Goal: Find specific page/section: Locate item on page

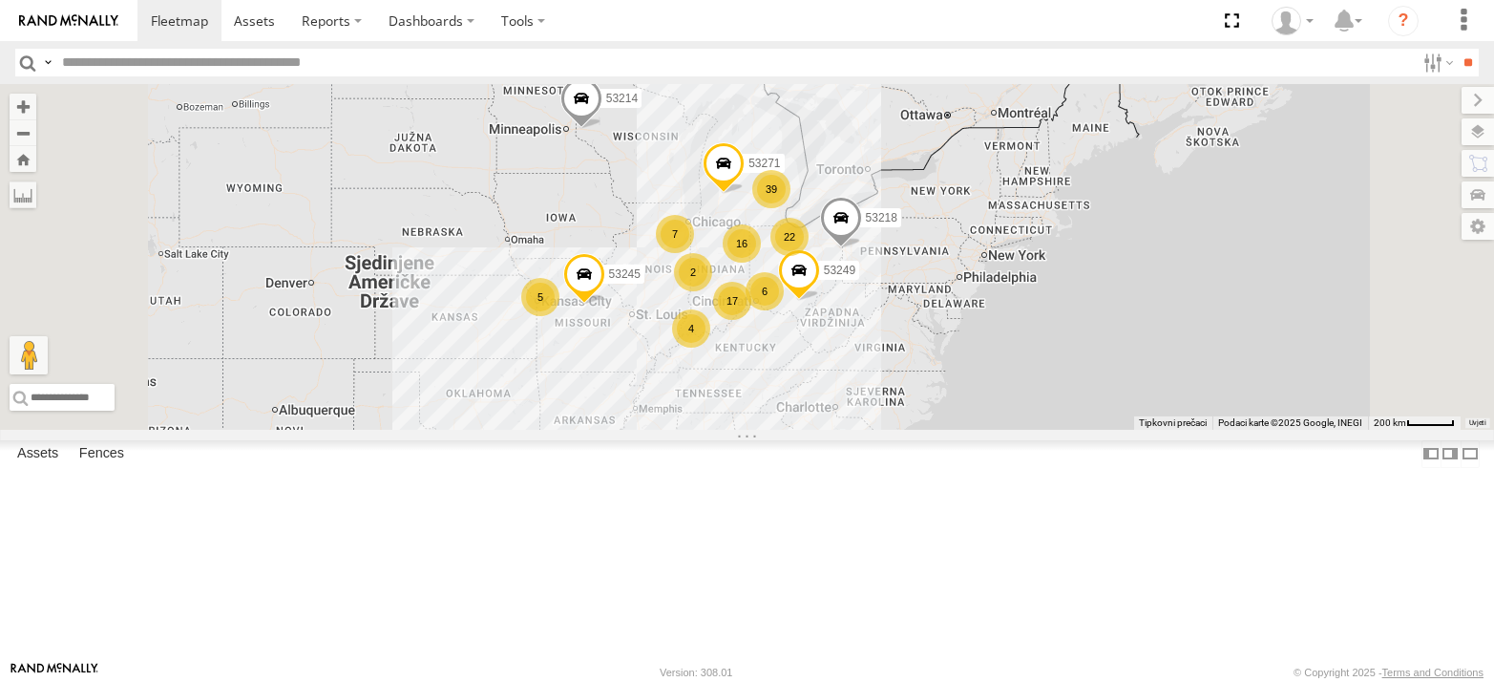
click at [243, 59] on input "text" at bounding box center [734, 63] width 1361 height 28
type input "*****"
click at [1457, 49] on input "**" at bounding box center [1468, 63] width 22 height 28
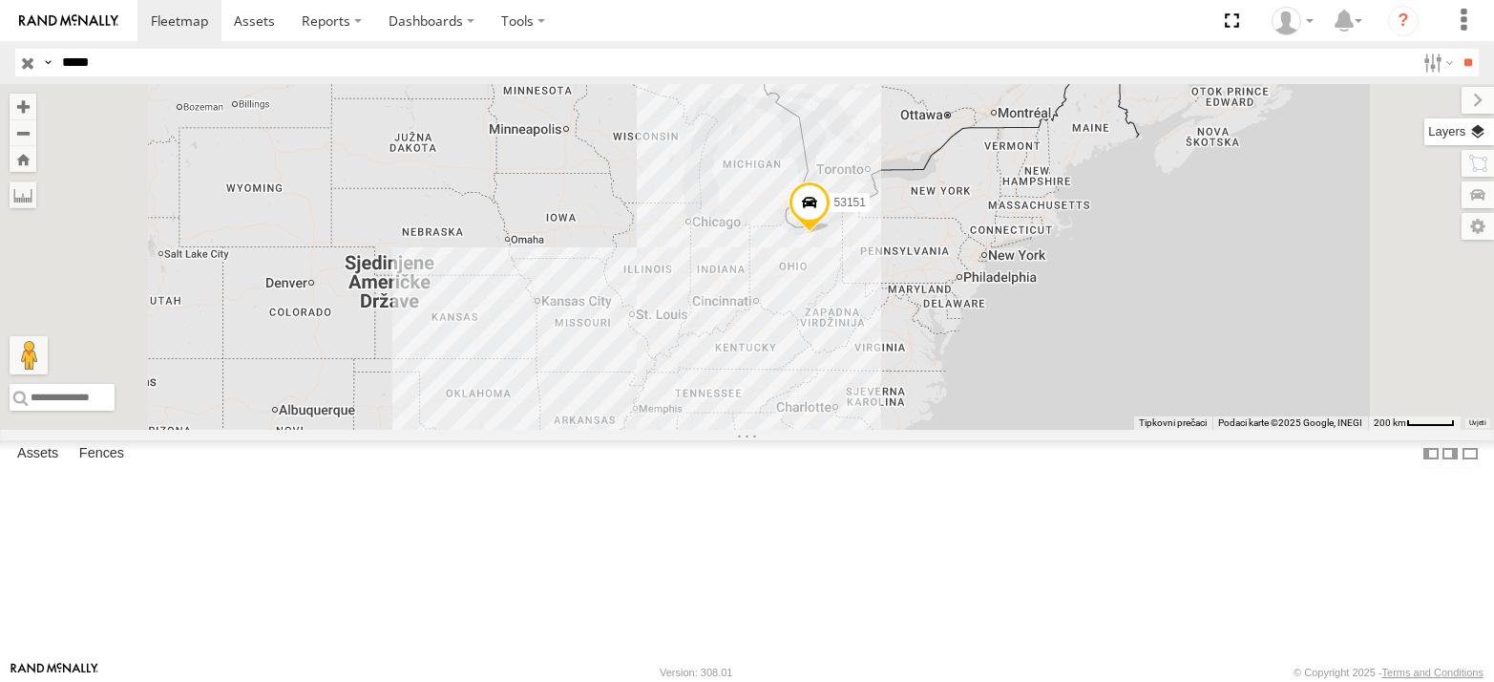
click at [1482, 133] on label at bounding box center [1460, 131] width 70 height 27
click at [0, 0] on span "Basemaps" at bounding box center [0, 0] width 0 height 0
click at [0, 0] on span "Satellite + Roadmap" at bounding box center [0, 0] width 0 height 0
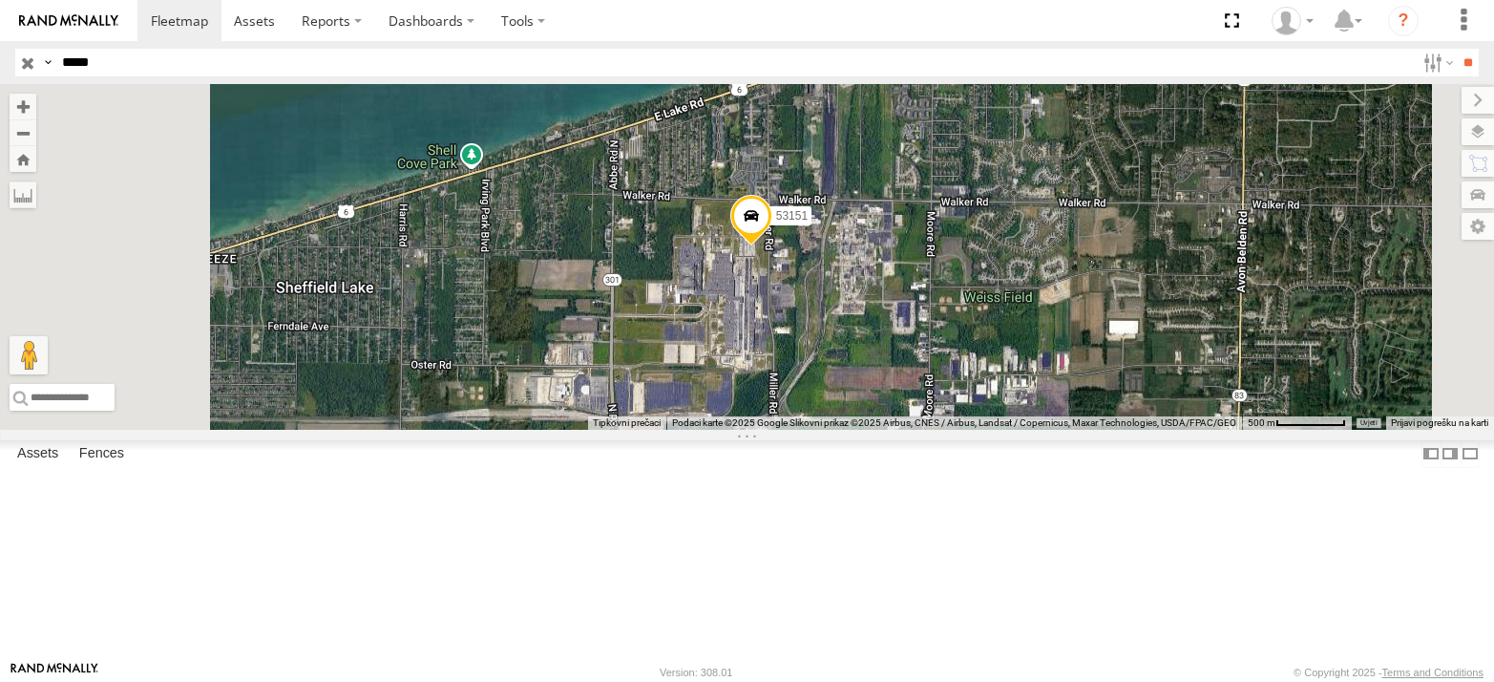
click at [24, 56] on input "button" at bounding box center [27, 63] width 25 height 28
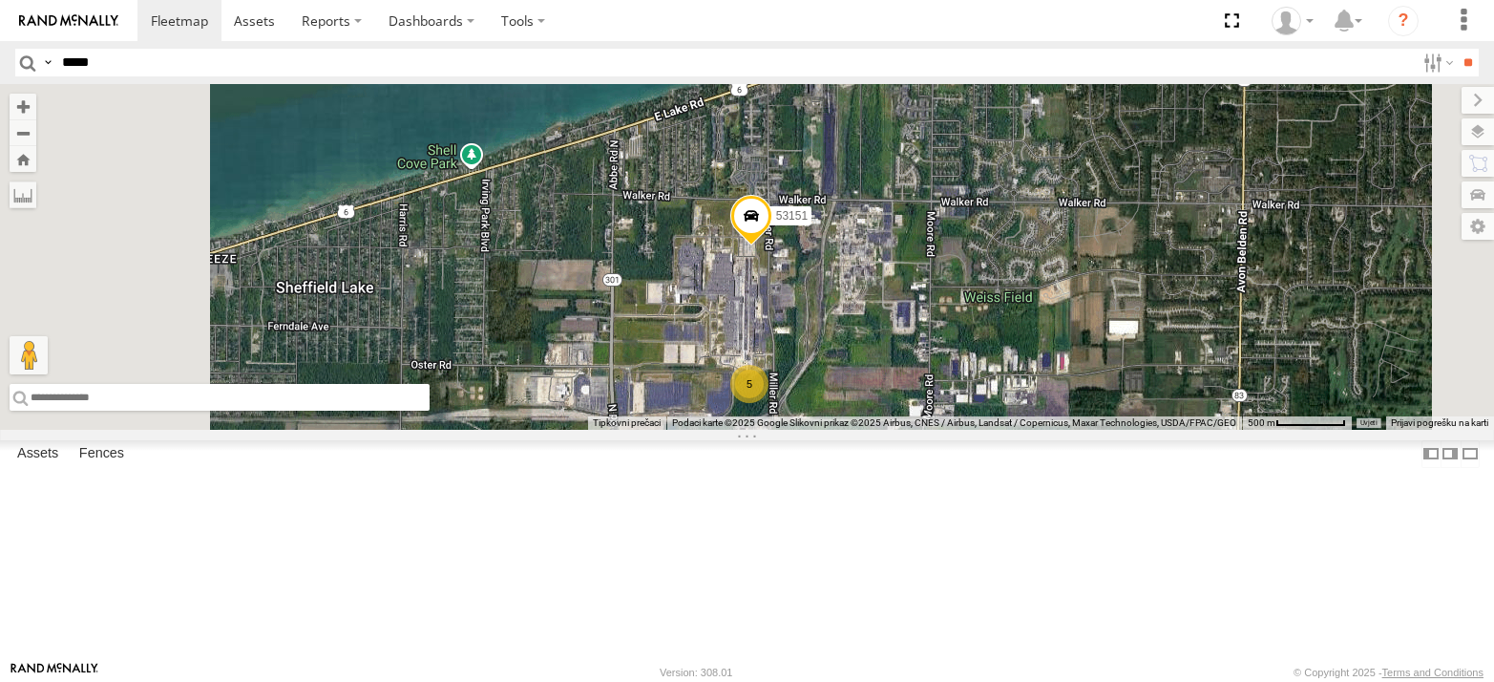
click at [430, 411] on input "text" at bounding box center [220, 397] width 420 height 27
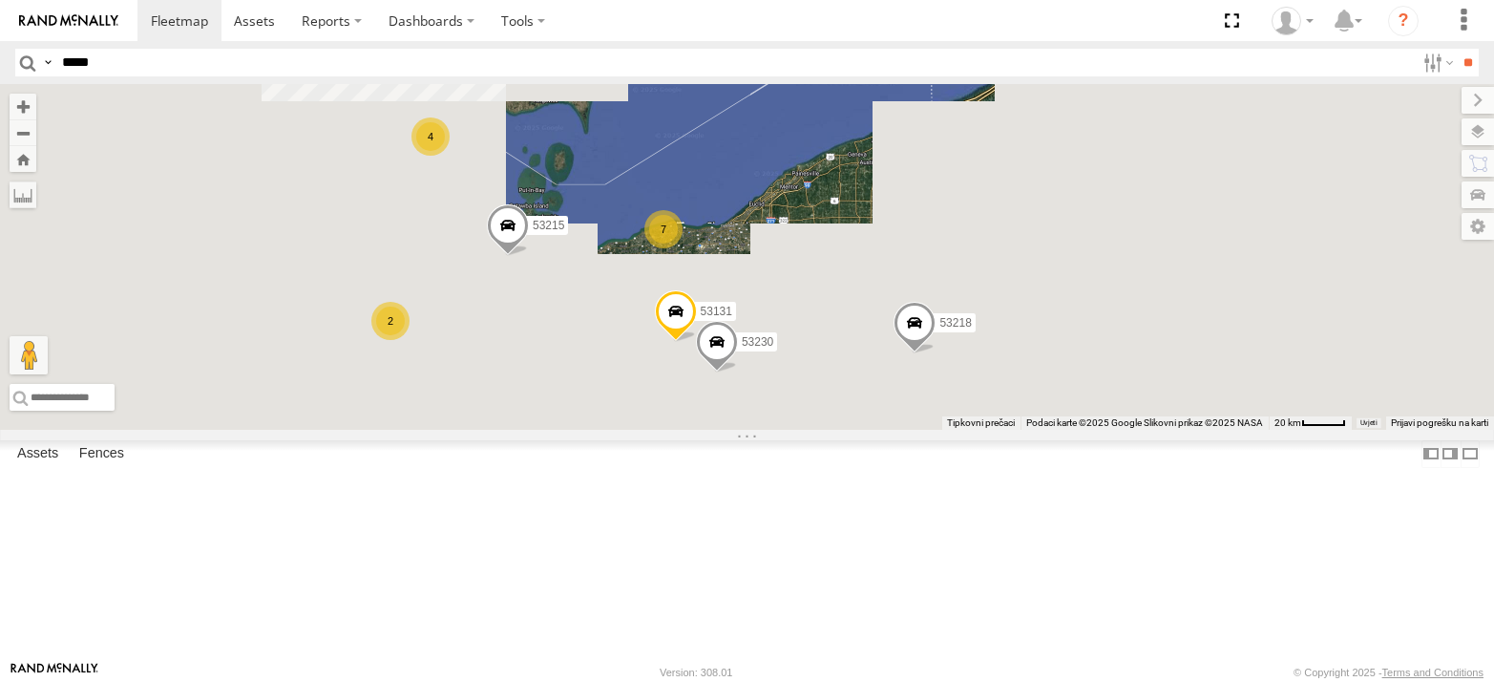
drag, startPoint x: 807, startPoint y: 546, endPoint x: 812, endPoint y: 265, distance: 280.8
click at [813, 269] on div "53215 53234 4 8 26 53230 53131 7 53213 2 53257 4 53253 53218" at bounding box center [747, 257] width 1494 height 346
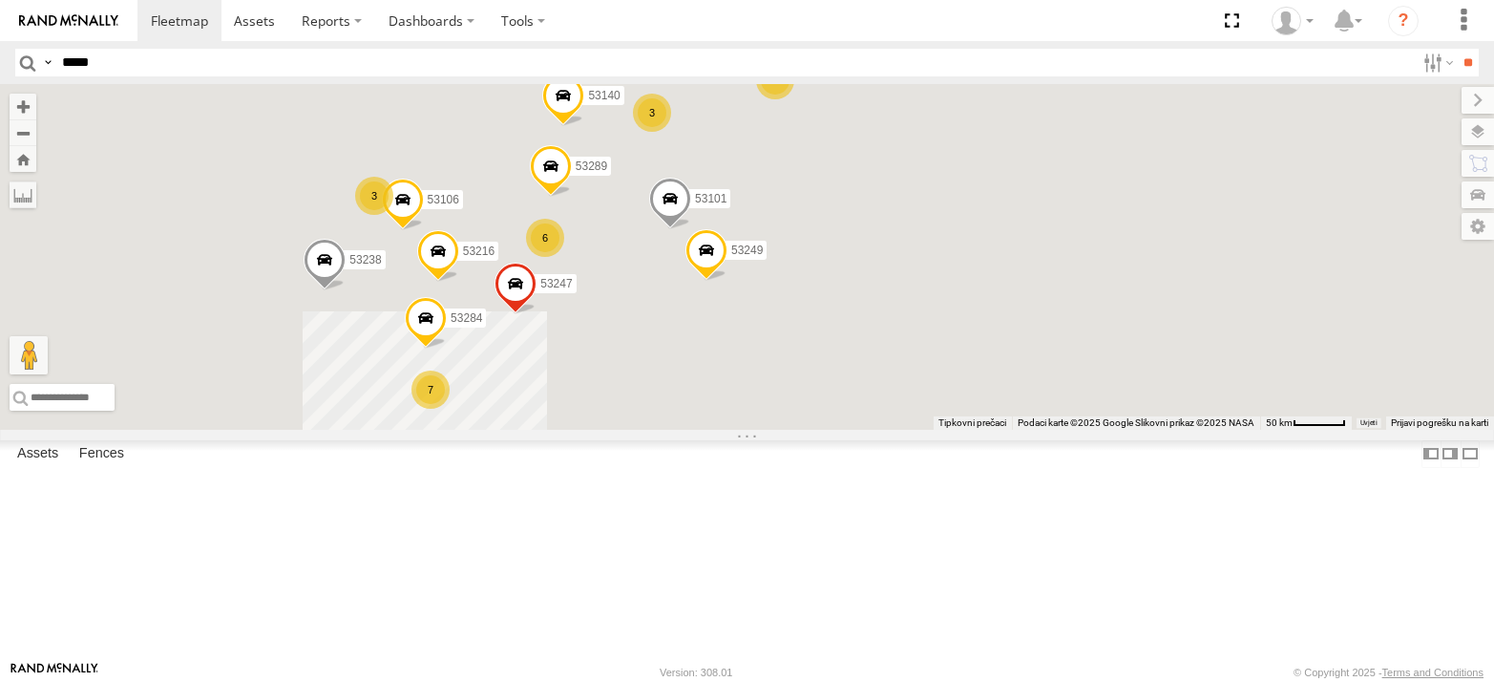
drag, startPoint x: 820, startPoint y: 551, endPoint x: 910, endPoint y: 406, distance: 170.6
click at [910, 406] on div "53215 53234 53218 53101 53289 53249 53140 13 53271 4 10 53216 27 53106 7 2 3 53…" at bounding box center [747, 257] width 1494 height 346
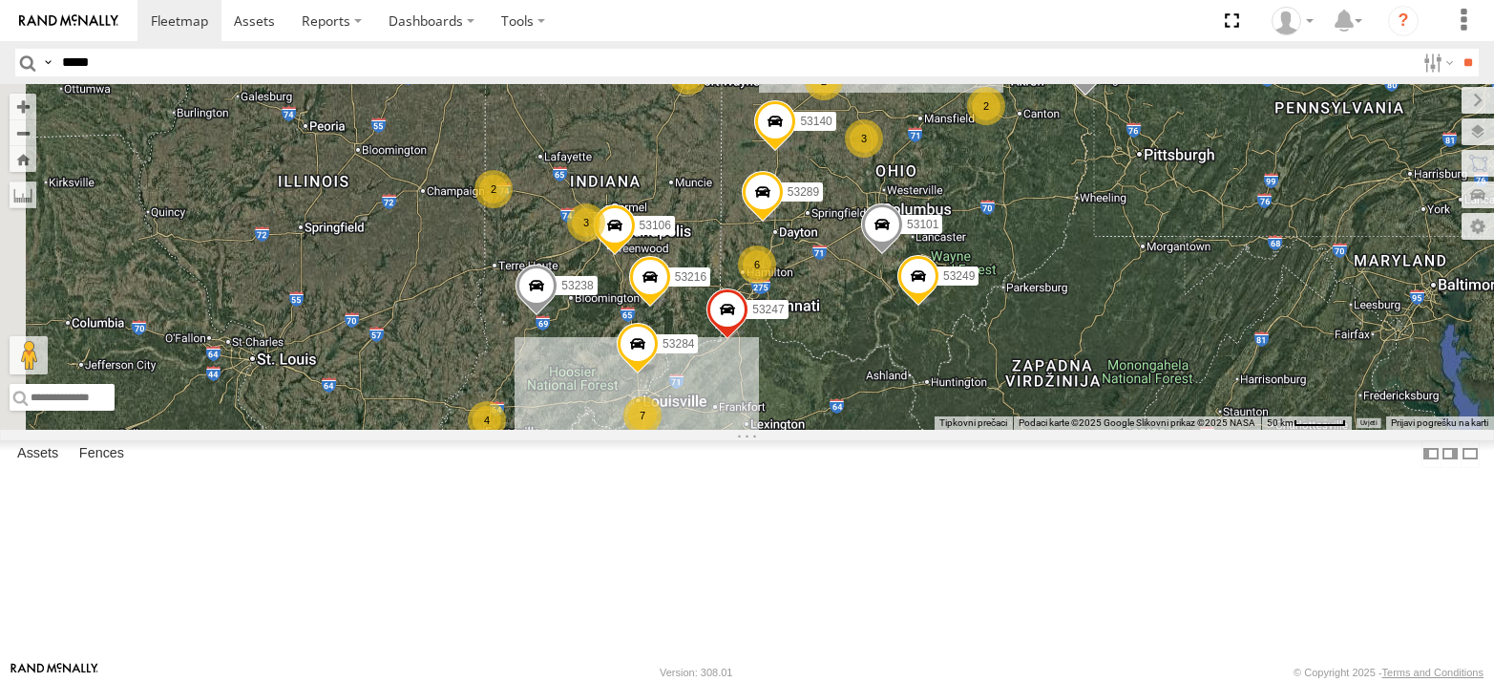
drag, startPoint x: 731, startPoint y: 465, endPoint x: 945, endPoint y: 508, distance: 218.1
click at [945, 430] on div "53215 53234 53218 53101 53289 53249 53140 13 53271 4 10 53216 27 53106 7 2 3 53…" at bounding box center [747, 257] width 1494 height 346
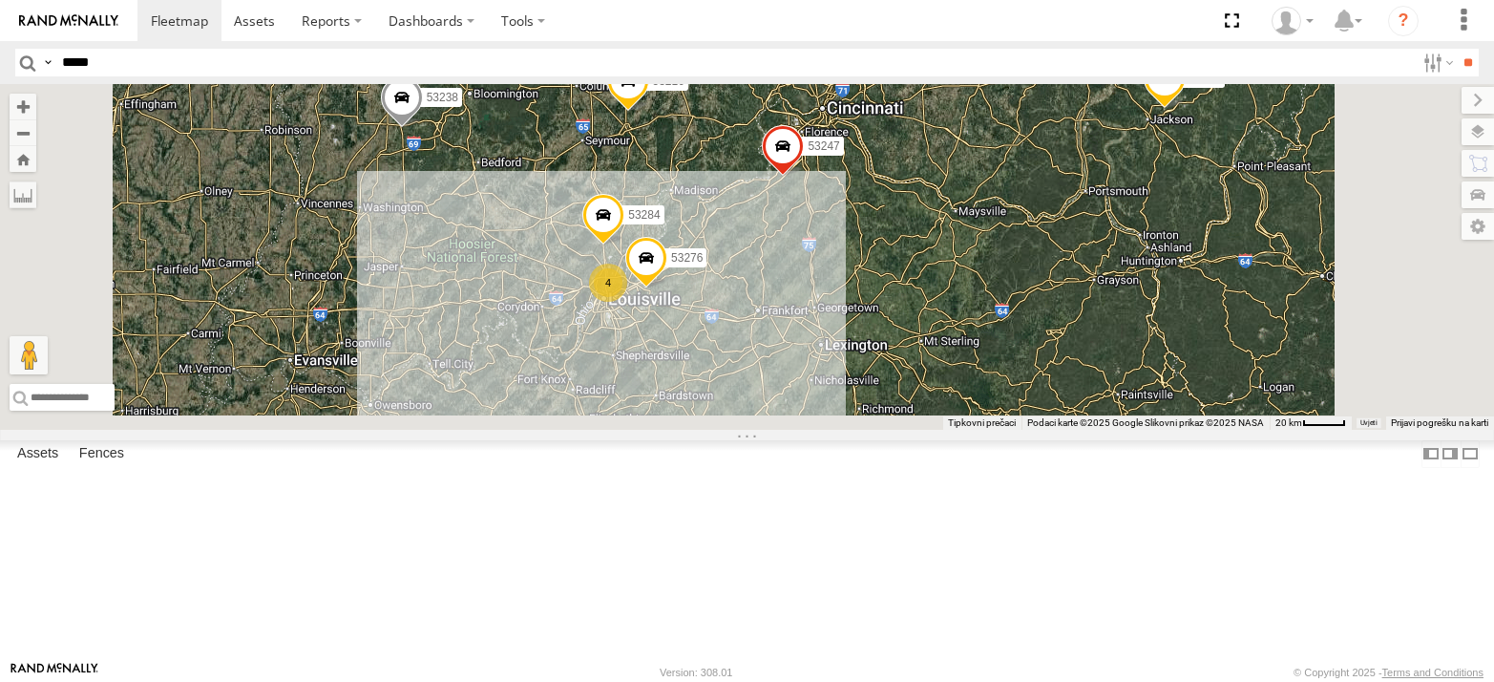
drag, startPoint x: 958, startPoint y: 470, endPoint x: 940, endPoint y: 199, distance: 271.7
click at [940, 199] on div "53215 53234 53218 53101 53289 53249 53140 53271 53216 53106 53247 53238 53284 5…" at bounding box center [747, 257] width 1494 height 346
